Goal: Book appointment/travel/reservation

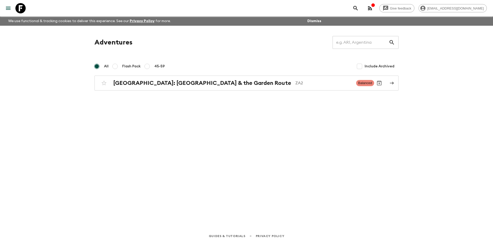
click at [219, 95] on div "Adventures ​ All Flash Pack 45-59 Include Archived [GEOGRAPHIC_DATA]: [GEOGRAPH…" at bounding box center [246, 120] width 329 height 189
click at [218, 88] on div "[GEOGRAPHIC_DATA]: [GEOGRAPHIC_DATA] & the Garden Route ZA2 Balanced" at bounding box center [236, 83] width 275 height 10
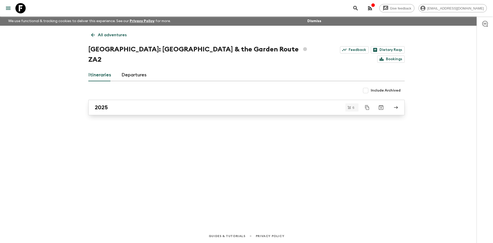
click at [175, 104] on div "2025" at bounding box center [242, 107] width 294 height 7
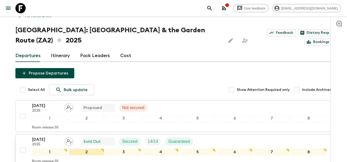
scroll to position [103, 0]
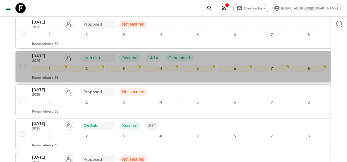
click at [202, 80] on div "Room release: 35" at bounding box center [179, 77] width 294 height 6
